Goal: Information Seeking & Learning: Learn about a topic

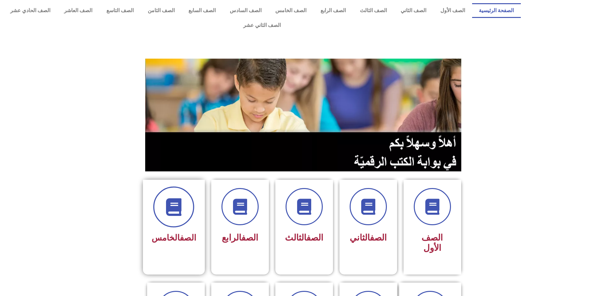
scroll to position [32, 0]
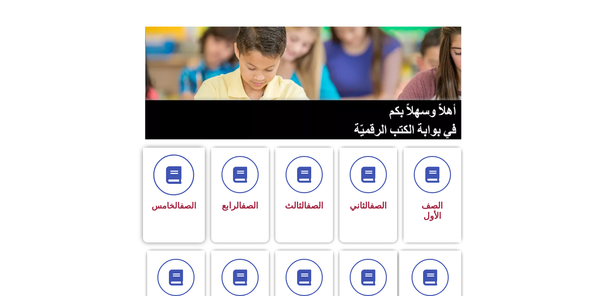
click at [185, 162] on span at bounding box center [173, 175] width 41 height 41
click at [180, 201] on link "الصف" at bounding box center [188, 206] width 16 height 10
click at [183, 172] on span at bounding box center [173, 175] width 41 height 41
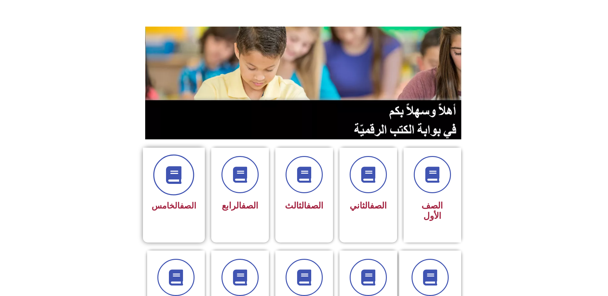
click at [183, 172] on span at bounding box center [173, 175] width 41 height 41
click at [194, 158] on div "الصف الخامس" at bounding box center [174, 190] width 62 height 85
drag, startPoint x: 147, startPoint y: 251, endPoint x: 174, endPoint y: 207, distance: 51.6
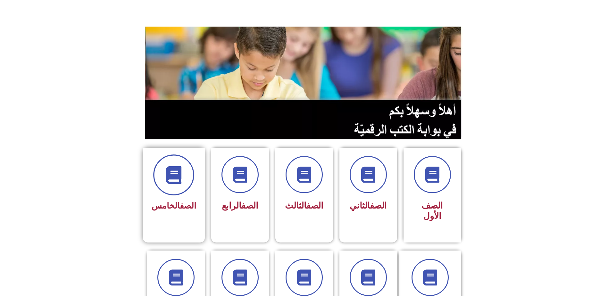
drag, startPoint x: 174, startPoint y: 207, endPoint x: 172, endPoint y: 168, distance: 39.2
click at [172, 168] on icon at bounding box center [174, 175] width 18 height 18
drag, startPoint x: 172, startPoint y: 168, endPoint x: 177, endPoint y: 167, distance: 4.7
click at [174, 167] on icon at bounding box center [174, 175] width 18 height 18
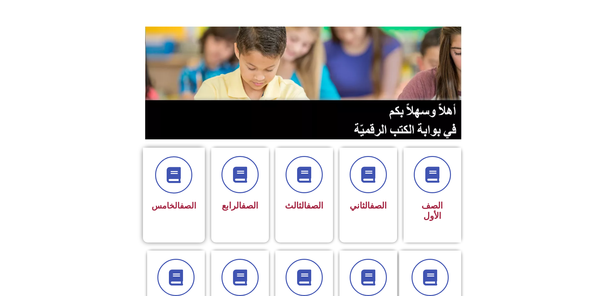
drag, startPoint x: 190, startPoint y: 136, endPoint x: 188, endPoint y: 139, distance: 4.2
click at [188, 148] on div "الصف الخامس" at bounding box center [174, 190] width 62 height 85
drag, startPoint x: 182, startPoint y: 149, endPoint x: 181, endPoint y: 154, distance: 4.6
click at [181, 155] on span at bounding box center [173, 175] width 41 height 41
drag, startPoint x: 182, startPoint y: 161, endPoint x: 192, endPoint y: 156, distance: 11.6
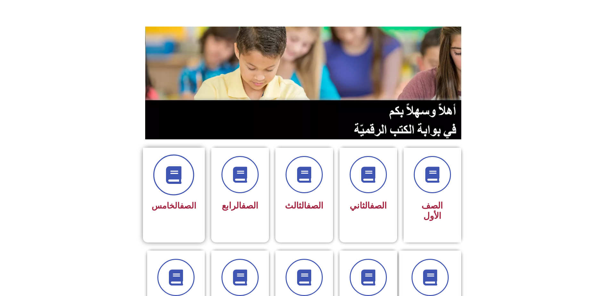
click at [189, 159] on span at bounding box center [173, 175] width 41 height 41
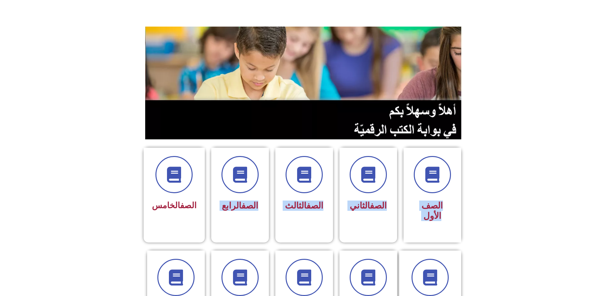
drag, startPoint x: 192, startPoint y: 156, endPoint x: 257, endPoint y: 37, distance: 135.8
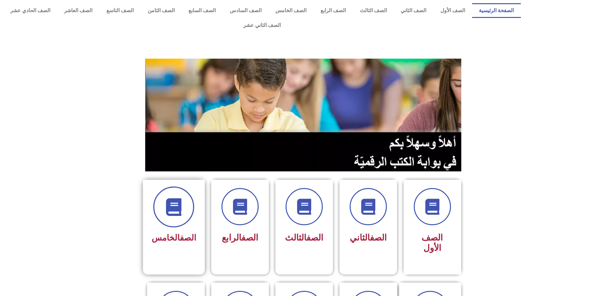
click at [162, 188] on span at bounding box center [173, 207] width 41 height 41
click at [159, 188] on span at bounding box center [173, 207] width 41 height 41
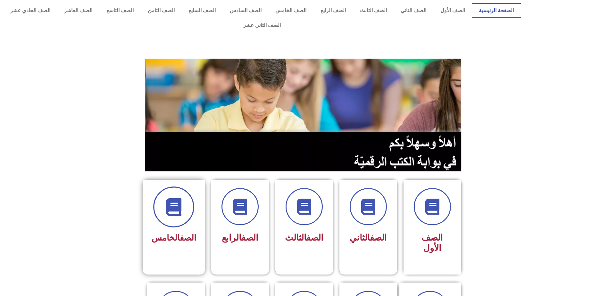
click at [159, 188] on span at bounding box center [173, 207] width 41 height 41
click at [154, 190] on div "الصف الخامس" at bounding box center [174, 222] width 62 height 85
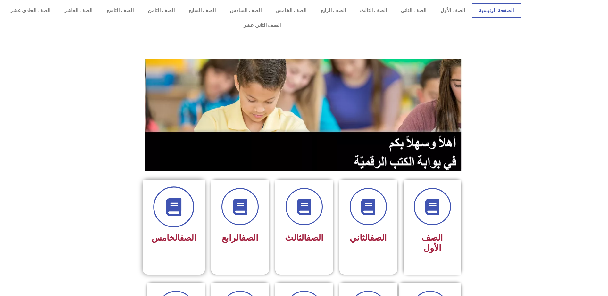
click at [182, 200] on icon at bounding box center [174, 208] width 18 height 18
click at [182, 199] on icon at bounding box center [174, 208] width 18 height 18
click at [235, 202] on span at bounding box center [240, 207] width 41 height 41
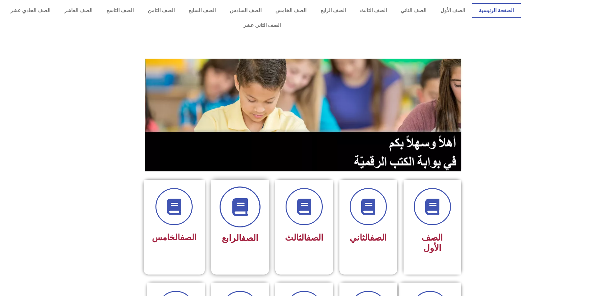
click at [235, 202] on span at bounding box center [240, 207] width 41 height 41
click at [373, 231] on div "الصف الثاني" at bounding box center [368, 239] width 40 height 16
drag, startPoint x: 407, startPoint y: 218, endPoint x: 434, endPoint y: 222, distance: 27.4
click at [434, 222] on div "الصف الأول" at bounding box center [433, 228] width 58 height 96
drag, startPoint x: 434, startPoint y: 222, endPoint x: 436, endPoint y: 239, distance: 17.1
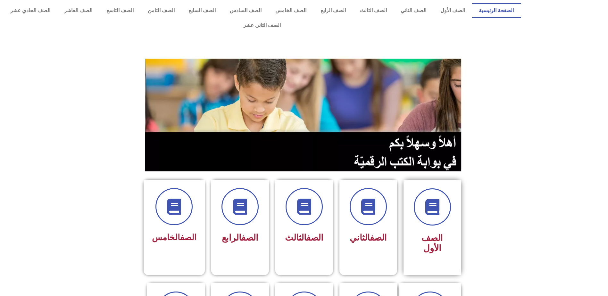
click at [436, 239] on section "الصف الأول الصف الثاني الصف الثالث الصف الرابع الصف الخامس" at bounding box center [304, 224] width 608 height 104
drag, startPoint x: 436, startPoint y: 239, endPoint x: 51, endPoint y: 214, distance: 385.0
click at [51, 214] on section "الصف الأول الصف الثاني الصف الثالث الصف الرابع الصف الخامس" at bounding box center [304, 223] width 608 height 103
click at [197, 199] on div "الصف الخامس" at bounding box center [174, 222] width 62 height 85
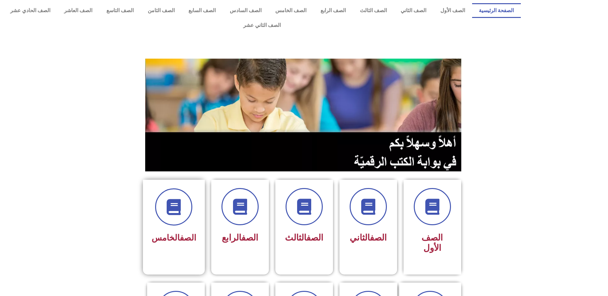
click at [197, 199] on div "الصف الخامس" at bounding box center [174, 222] width 62 height 85
click at [188, 200] on span at bounding box center [173, 207] width 41 height 41
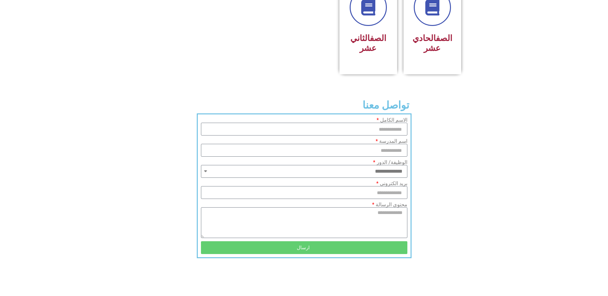
scroll to position [418, 0]
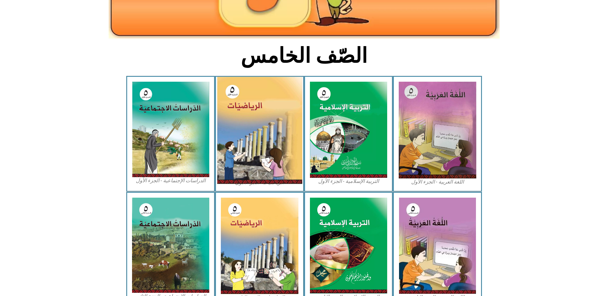
scroll to position [128, 0]
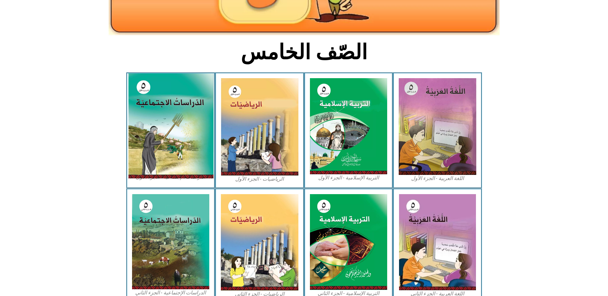
click at [167, 141] on img at bounding box center [170, 125] width 85 height 105
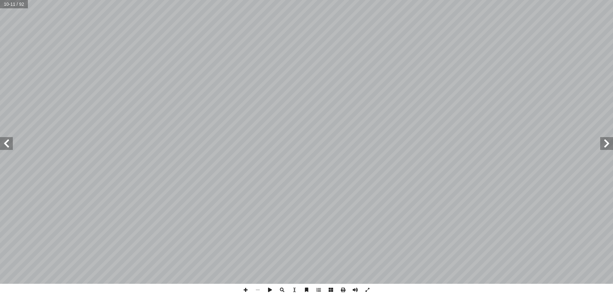
click at [613, 58] on html "الصفحة الرئيسية الصف الأول الصف الثاني الصف الثالث الصف الرابع الصف الخامس الصف…" at bounding box center [306, 29] width 613 height 58
click at [499, 0] on html "الصفحة الرئيسية الصف الأول الصف الثاني الصف الثالث الصف الرابع الصف الخامس الصف…" at bounding box center [306, 29] width 613 height 58
